Goal: Task Accomplishment & Management: Complete application form

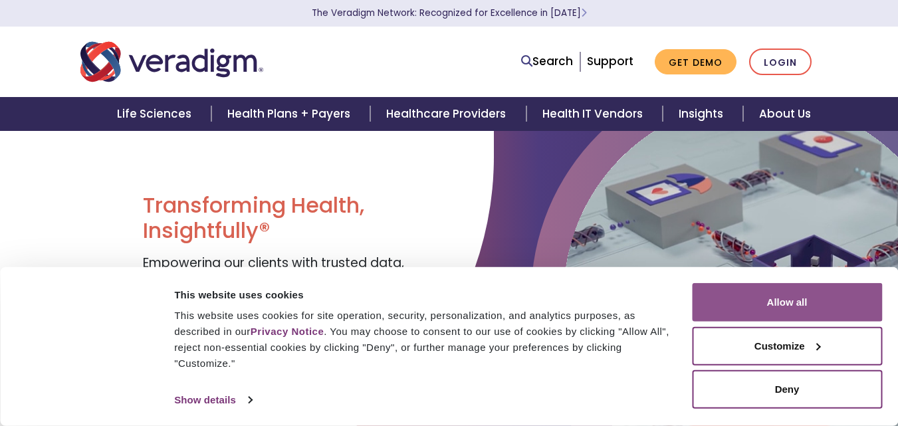
click at [793, 311] on button "Allow all" at bounding box center [787, 302] width 190 height 39
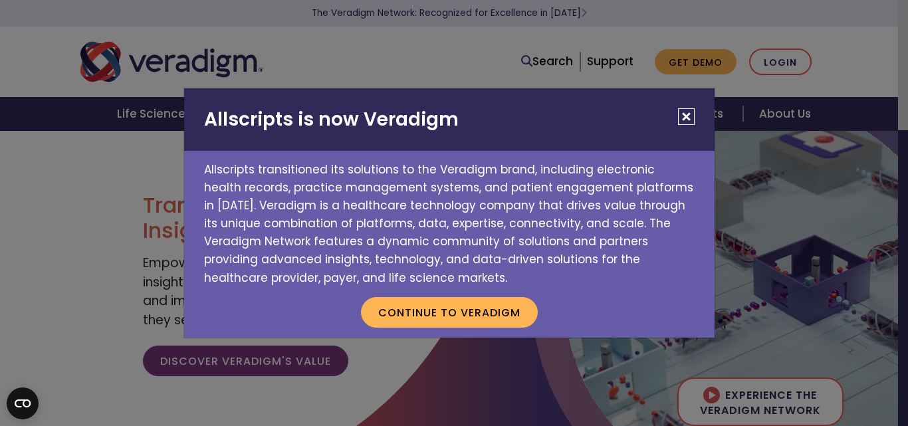
drag, startPoint x: 908, startPoint y: 47, endPoint x: 902, endPoint y: 123, distance: 76.6
click at [898, 123] on html "Consent Details [#IABV2SETTINGS#] About This website uses cookies This website …" at bounding box center [454, 213] width 908 height 426
click at [694, 117] on button "Close" at bounding box center [686, 116] width 17 height 17
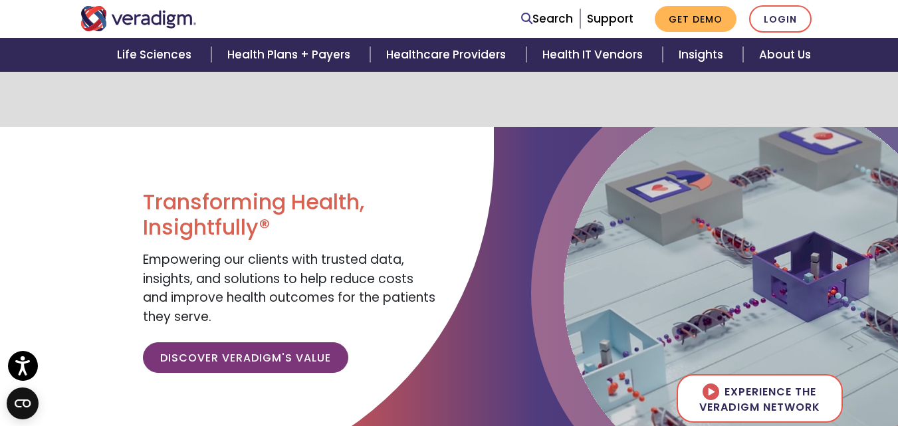
scroll to position [275, 0]
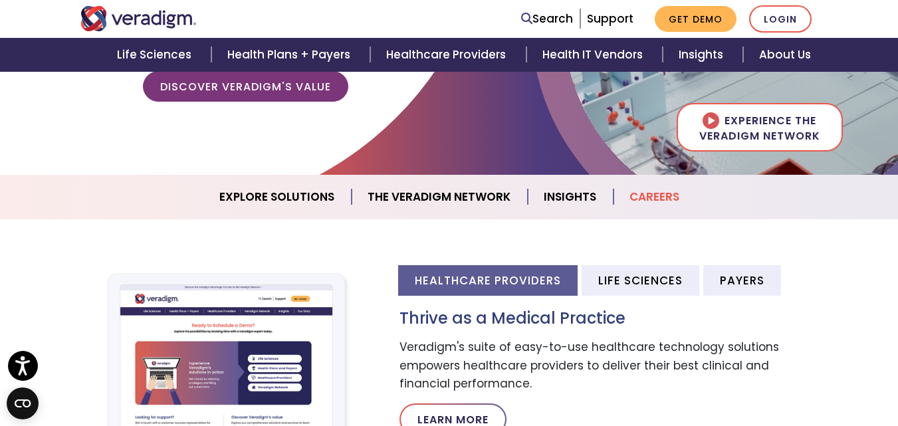
click at [656, 199] on link "Careers" at bounding box center [655, 197] width 82 height 34
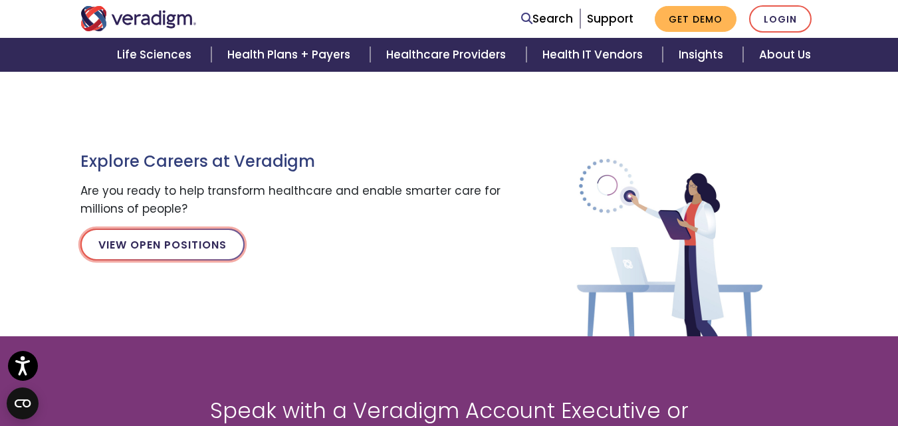
click at [139, 249] on link "View Open Positions" at bounding box center [162, 245] width 164 height 32
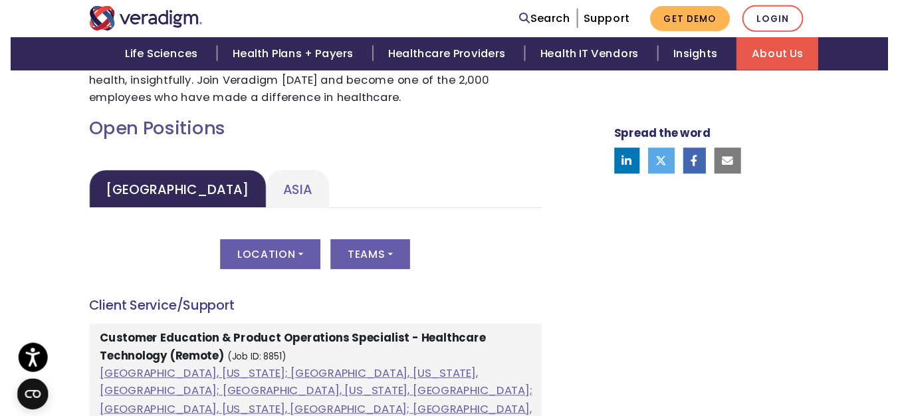
scroll to position [573, 0]
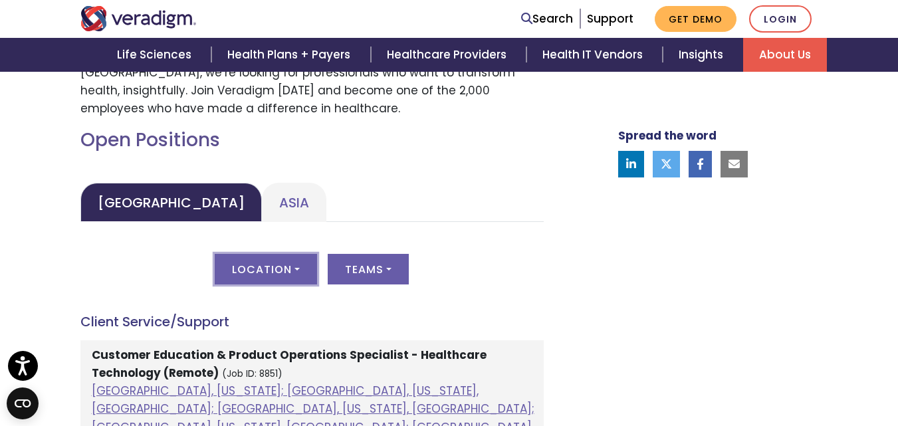
click at [279, 263] on button "Location" at bounding box center [266, 269] width 102 height 31
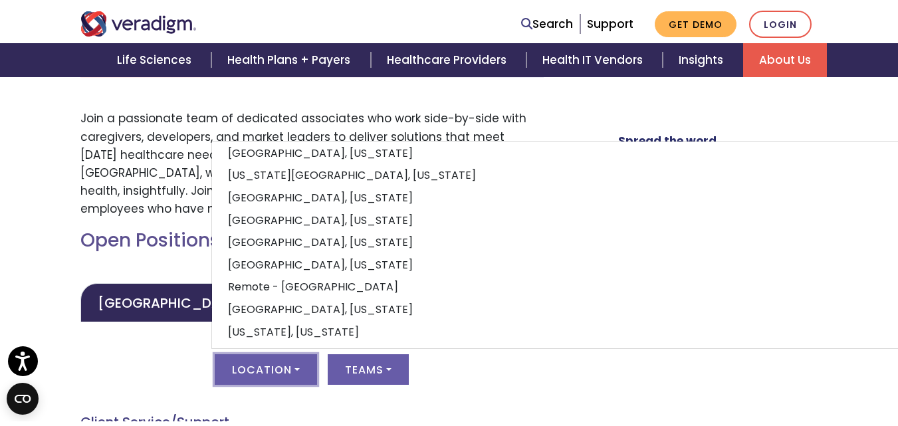
scroll to position [458, 0]
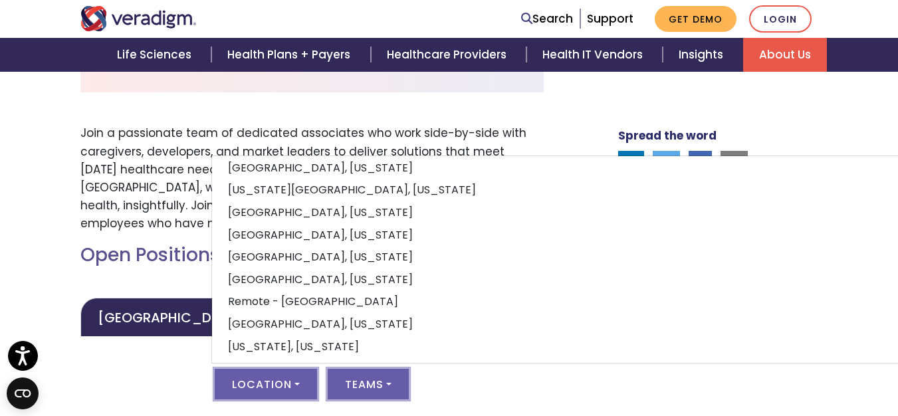
click at [396, 390] on button "Teams" at bounding box center [368, 384] width 81 height 31
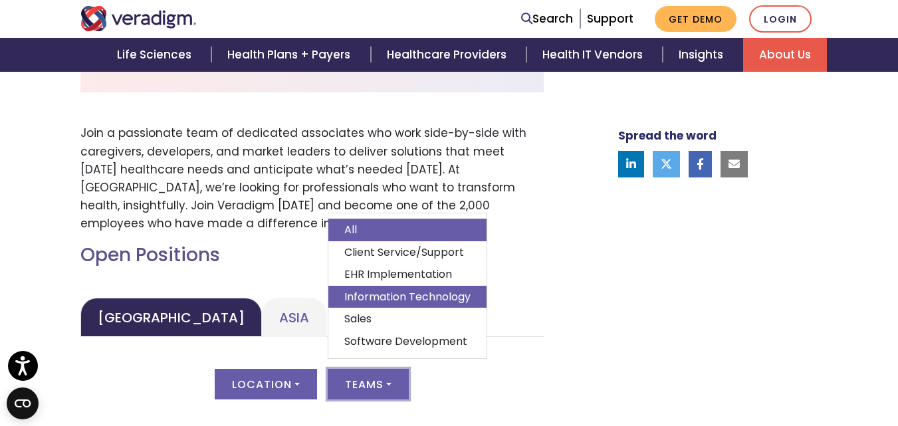
click at [396, 301] on link "Information Technology" at bounding box center [407, 297] width 158 height 23
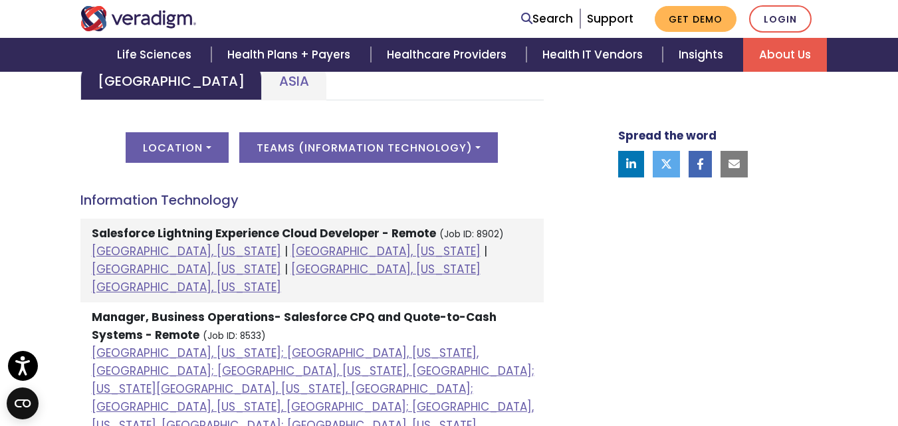
scroll to position [671, 0]
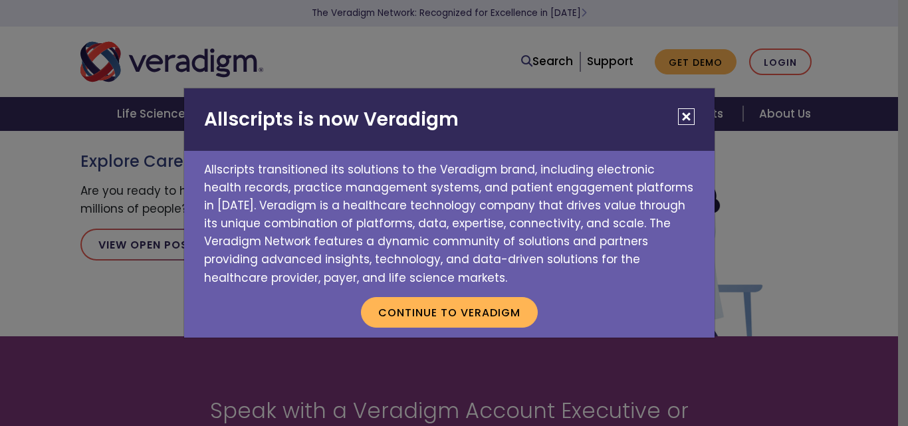
drag, startPoint x: 688, startPoint y: 117, endPoint x: 432, endPoint y: 169, distance: 261.2
click at [687, 117] on button "Close" at bounding box center [686, 116] width 17 height 17
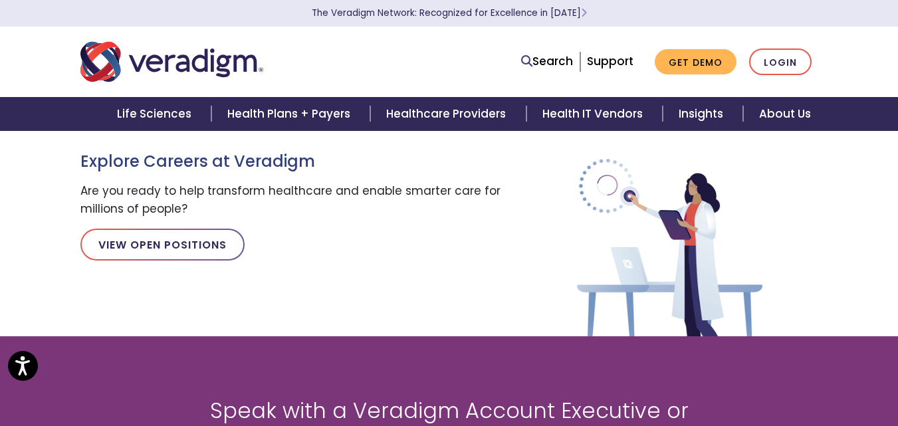
scroll to position [275, 0]
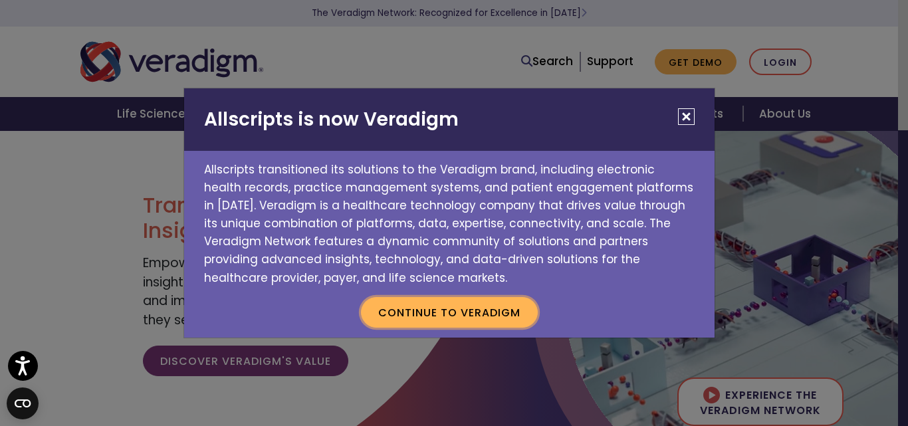
click at [434, 322] on button "Continue to Veradigm" at bounding box center [449, 312] width 177 height 31
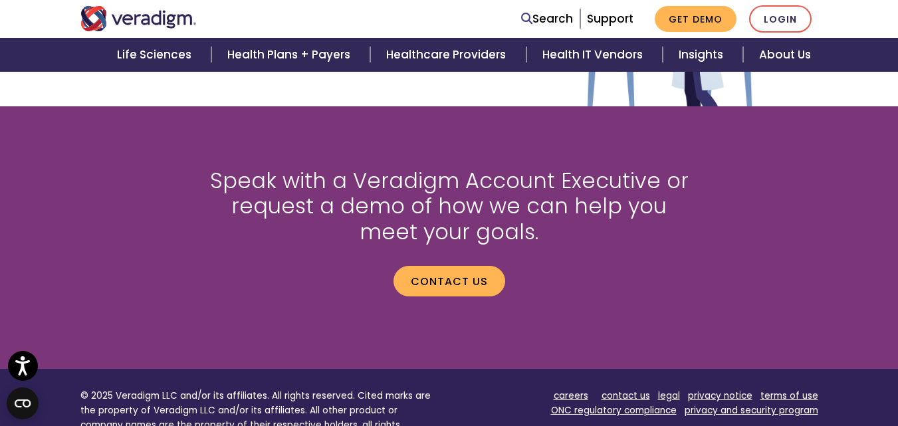
scroll to position [1759, 0]
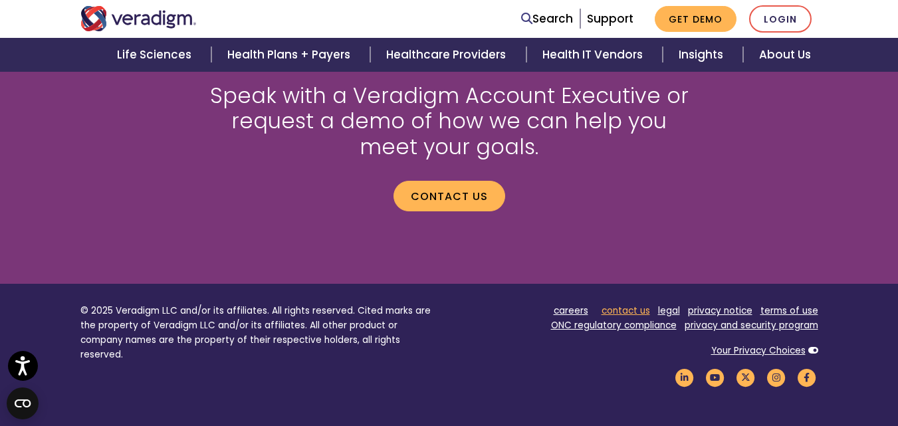
click at [635, 312] on link "contact us" at bounding box center [626, 311] width 49 height 13
